Goal: Navigation & Orientation: Find specific page/section

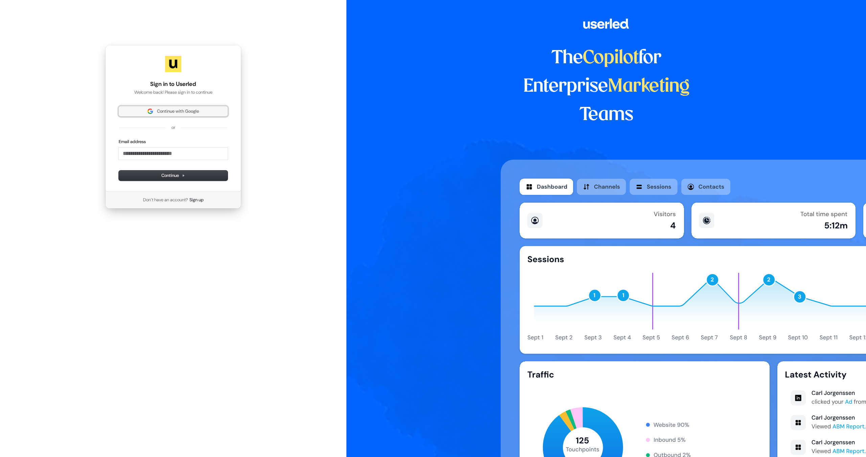
click at [179, 113] on span "Continue with Google" at bounding box center [178, 111] width 42 height 6
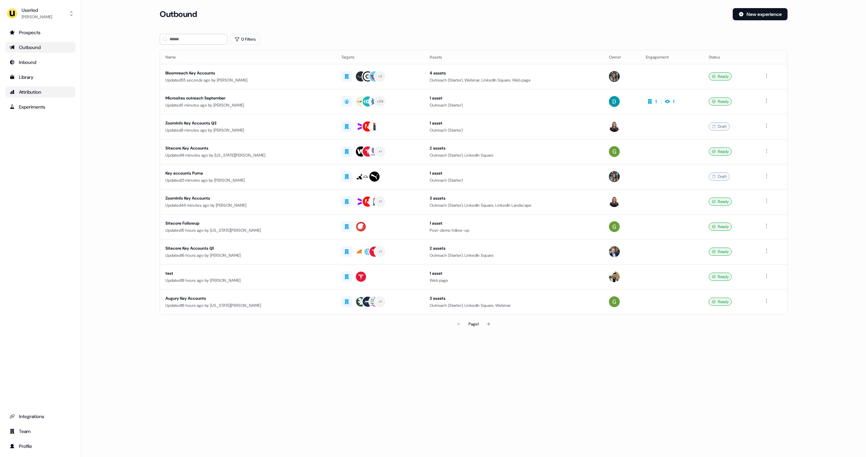
click at [42, 96] on link "Attribution" at bounding box center [40, 92] width 70 height 11
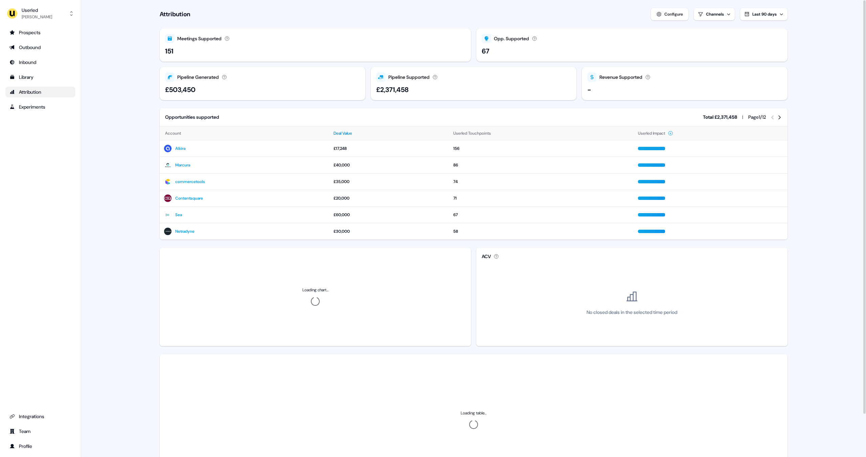
click at [346, 133] on button "Deal Value" at bounding box center [346, 133] width 27 height 12
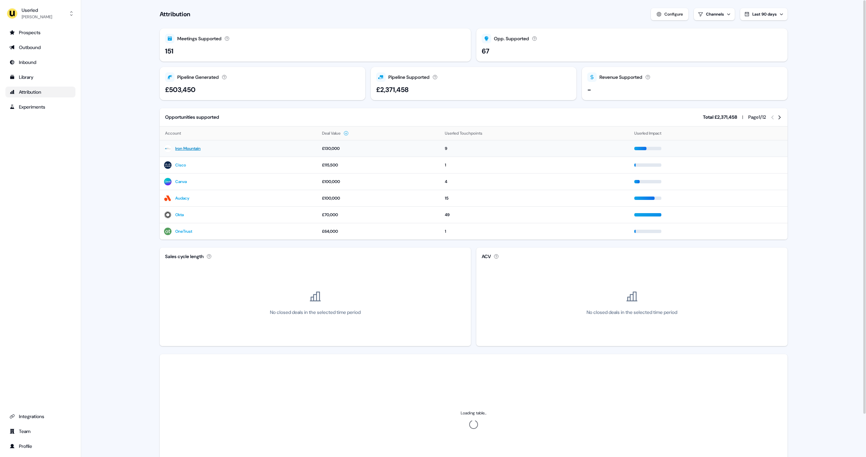
click at [185, 148] on link "Iron Mountain" at bounding box center [187, 148] width 25 height 7
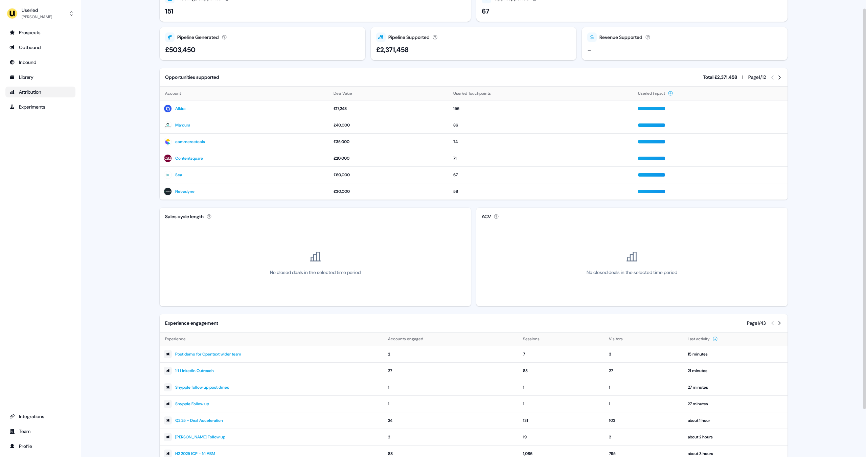
scroll to position [64, 0]
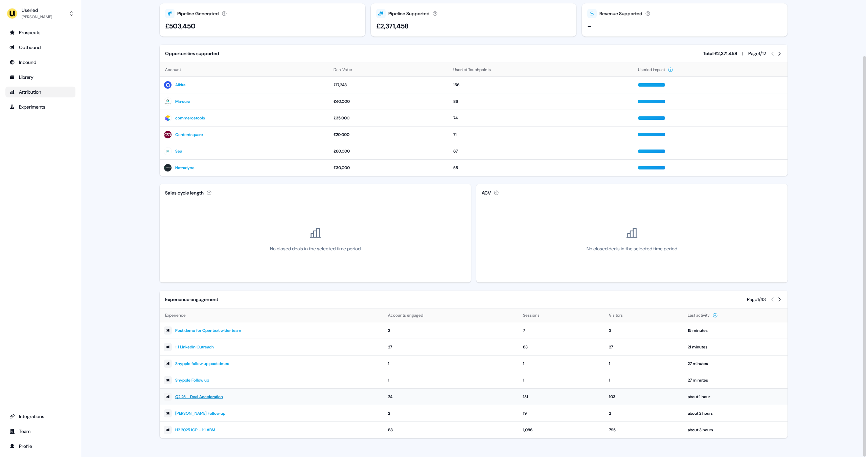
click at [222, 398] on link "Q2 25 - Deal Acceleration" at bounding box center [199, 396] width 48 height 7
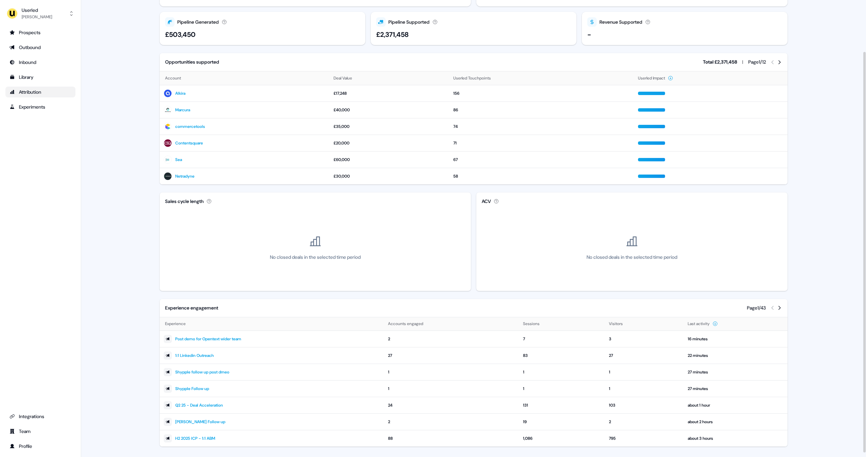
scroll to position [64, 0]
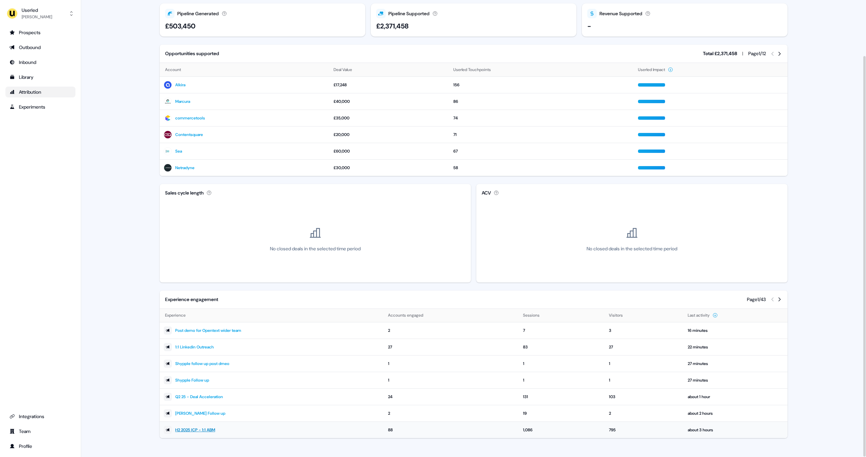
click at [206, 428] on link "H2 2025 ICP - 1:1 ABM" at bounding box center [195, 430] width 40 height 7
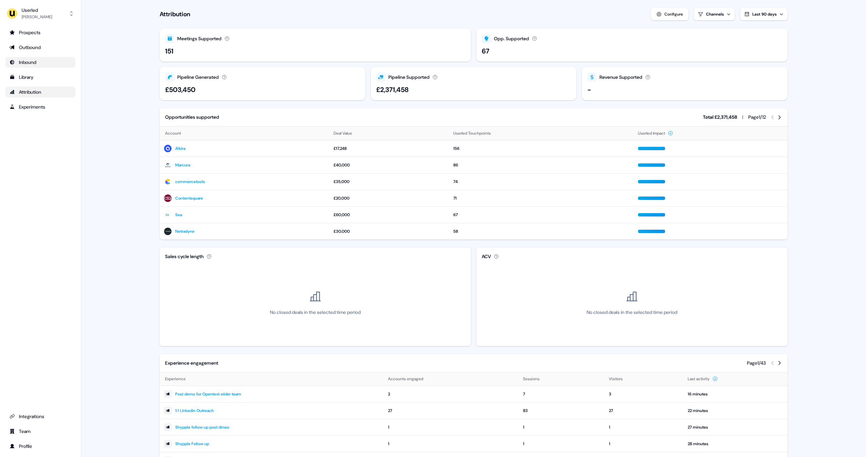
click at [40, 65] on div "Inbound" at bounding box center [40, 62] width 62 height 7
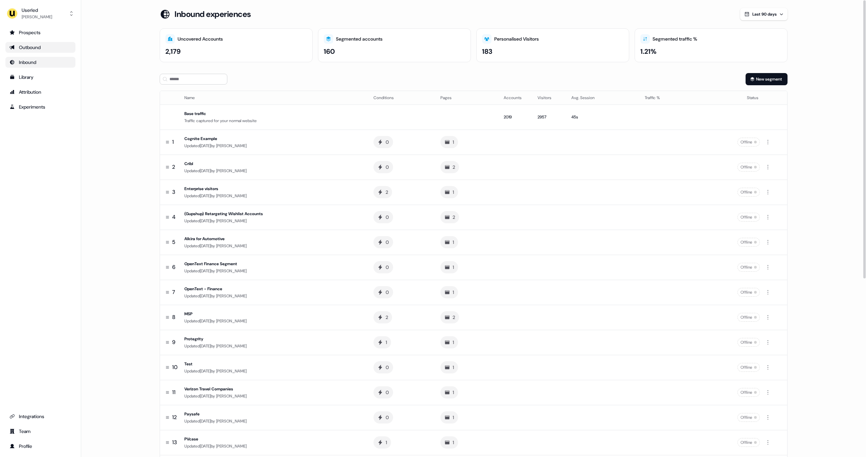
click at [36, 51] on link "Outbound" at bounding box center [40, 47] width 70 height 11
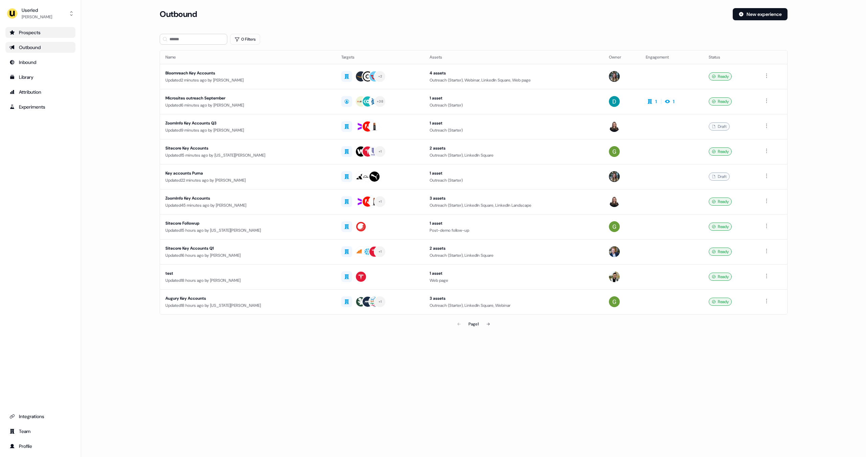
click at [45, 32] on div "Prospects" at bounding box center [40, 32] width 62 height 7
